Goal: Information Seeking & Learning: Find specific fact

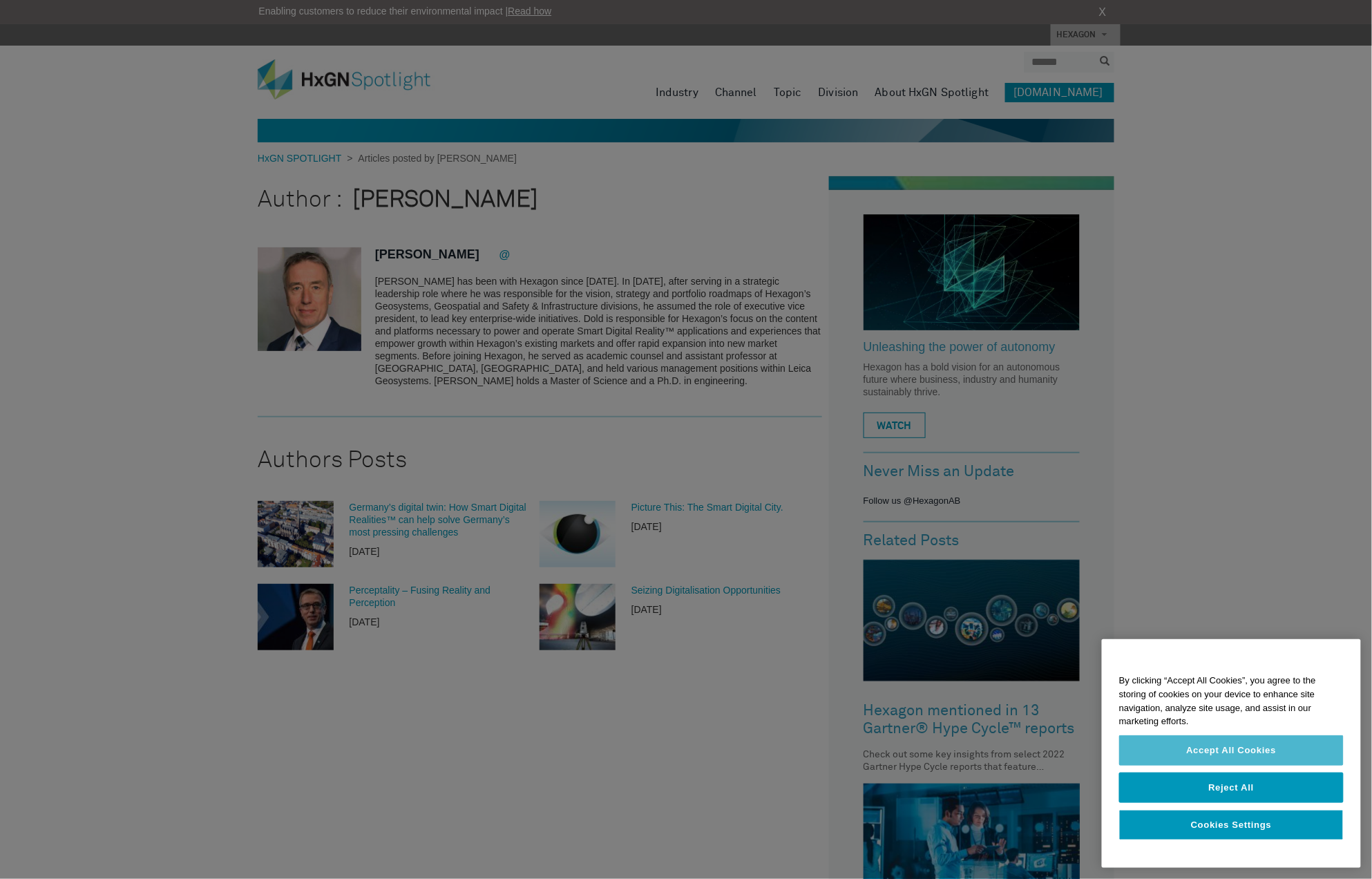
click at [1232, 742] on button "Accept All Cookies" at bounding box center [1231, 750] width 225 height 31
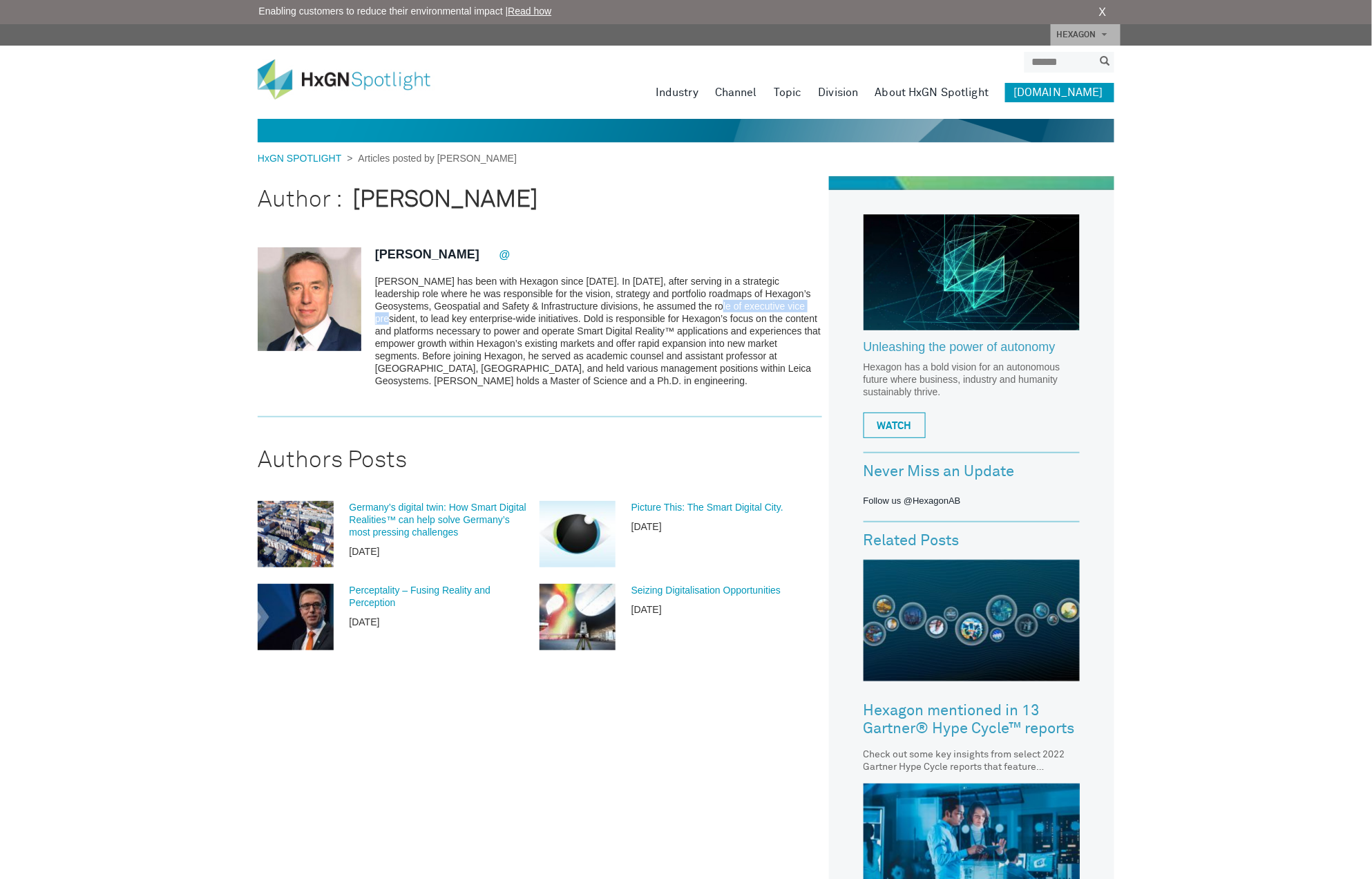
drag, startPoint x: 686, startPoint y: 307, endPoint x: 790, endPoint y: 304, distance: 104.0
click at [790, 304] on p "[PERSON_NAME] has been with Hexagon since [DATE]. In [DATE], after serving in a…" at bounding box center [598, 330] width 447 height 112
copy p "executive vice president"
drag, startPoint x: 700, startPoint y: 293, endPoint x: 799, endPoint y: 292, distance: 99.0
click at [799, 292] on p "[PERSON_NAME] has been with Hexagon since [DATE]. In [DATE], after serving in a…" at bounding box center [598, 330] width 447 height 112
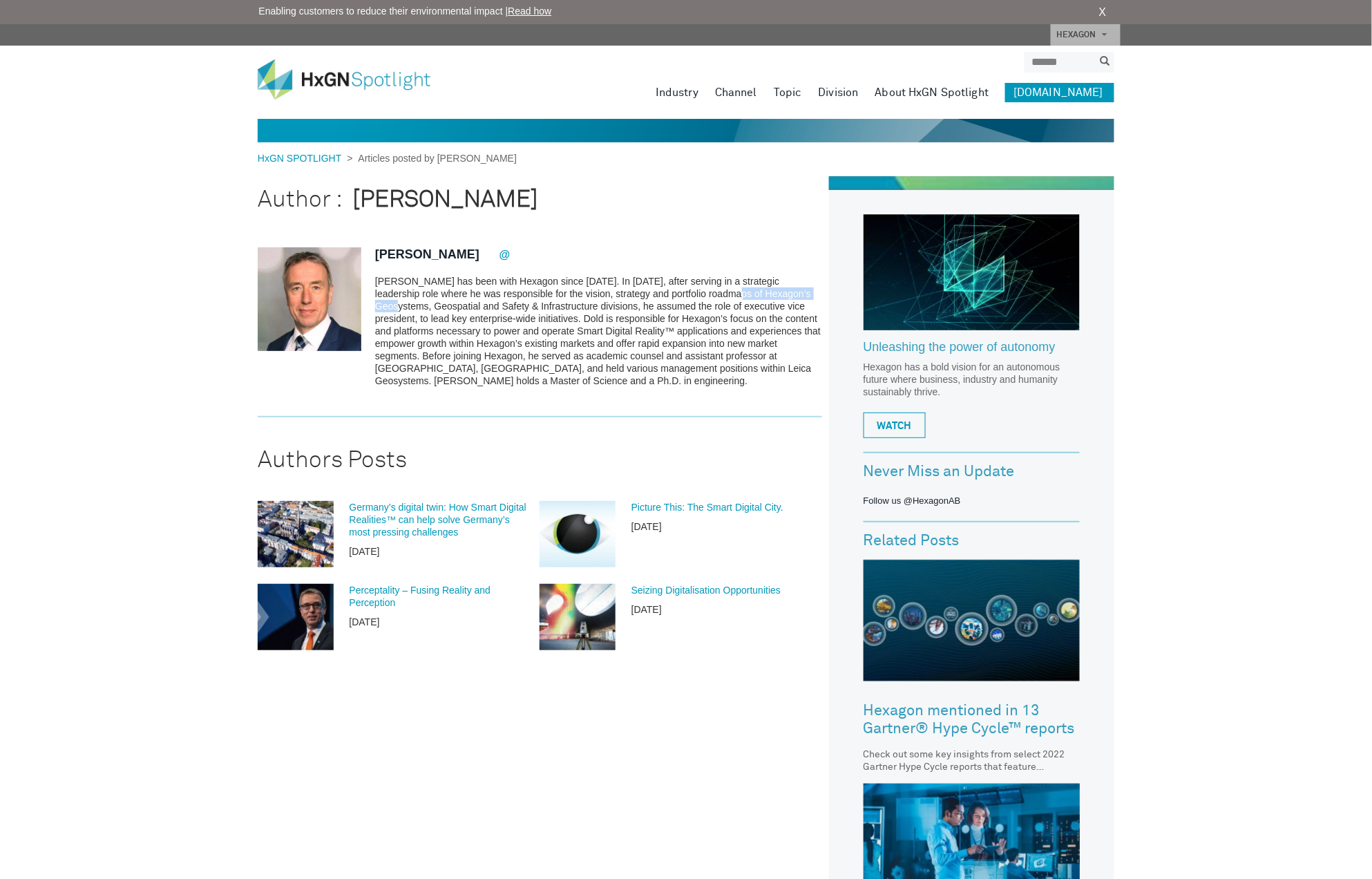
copy p "Hexagon’s Geosystems"
click at [1212, 516] on div "HxGN SPOTLIGHT > Articles posted by [PERSON_NAME] Author : [PERSON_NAME] Juerge…" at bounding box center [686, 687] width 1372 height 1375
drag, startPoint x: 560, startPoint y: 367, endPoint x: 428, endPoint y: 384, distance: 133.1
click at [428, 384] on p "[PERSON_NAME] has been with Hexagon since [DATE]. In [DATE], after serving in a…" at bounding box center [598, 330] width 447 height 112
copy p "held various management positions within Leica Geosystems"
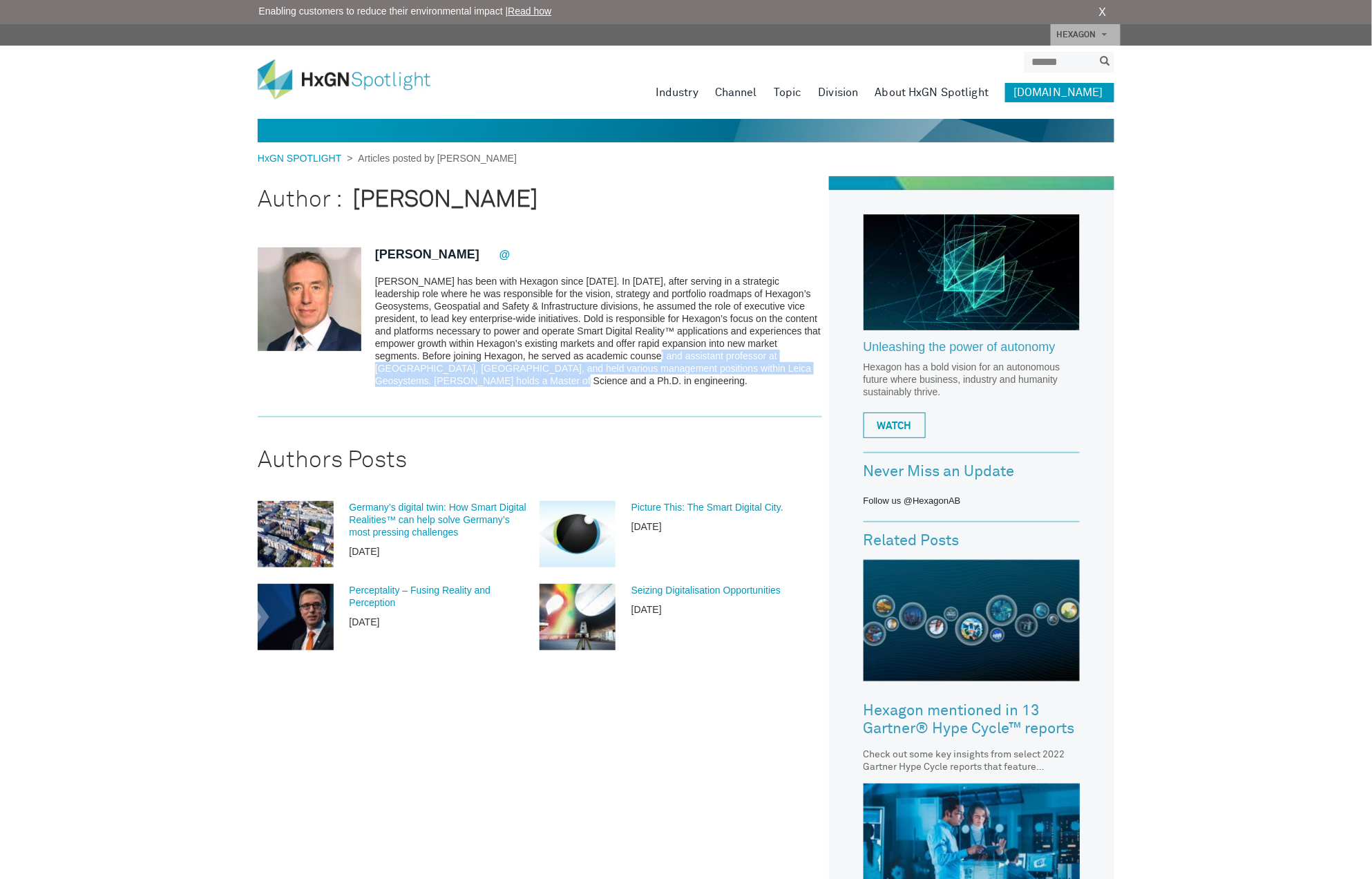
drag, startPoint x: 685, startPoint y: 355, endPoint x: 558, endPoint y: 374, distance: 128.4
click at [558, 374] on p "[PERSON_NAME] has been with Hexagon since [DATE]. In [DATE], after serving in a…" at bounding box center [598, 330] width 447 height 112
click at [561, 359] on p "[PERSON_NAME] has been with Hexagon since [DATE]. In [DATE], after serving in a…" at bounding box center [598, 330] width 447 height 112
drag, startPoint x: 528, startPoint y: 355, endPoint x: 536, endPoint y: 365, distance: 12.8
click at [536, 365] on p "[PERSON_NAME] has been with Hexagon since [DATE]. In [DATE], after serving in a…" at bounding box center [598, 330] width 447 height 112
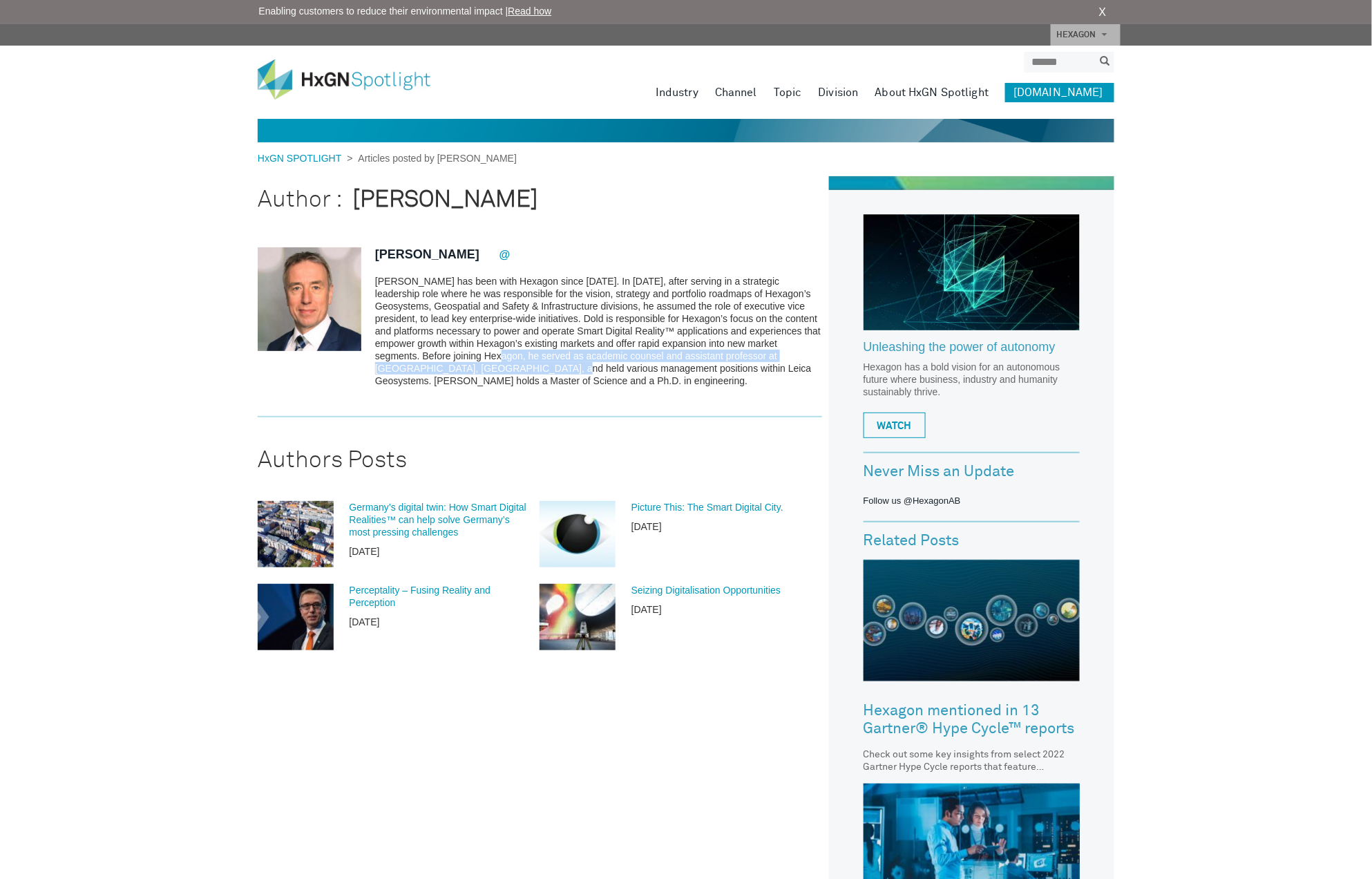
copy p "he served as academic counsel and assistant professor at [GEOGRAPHIC_DATA], [GE…"
click at [1190, 319] on div "HxGN SPOTLIGHT > Articles posted by [PERSON_NAME] Author : [PERSON_NAME] Juerge…" at bounding box center [686, 687] width 1372 height 1375
